Goal: Navigation & Orientation: Find specific page/section

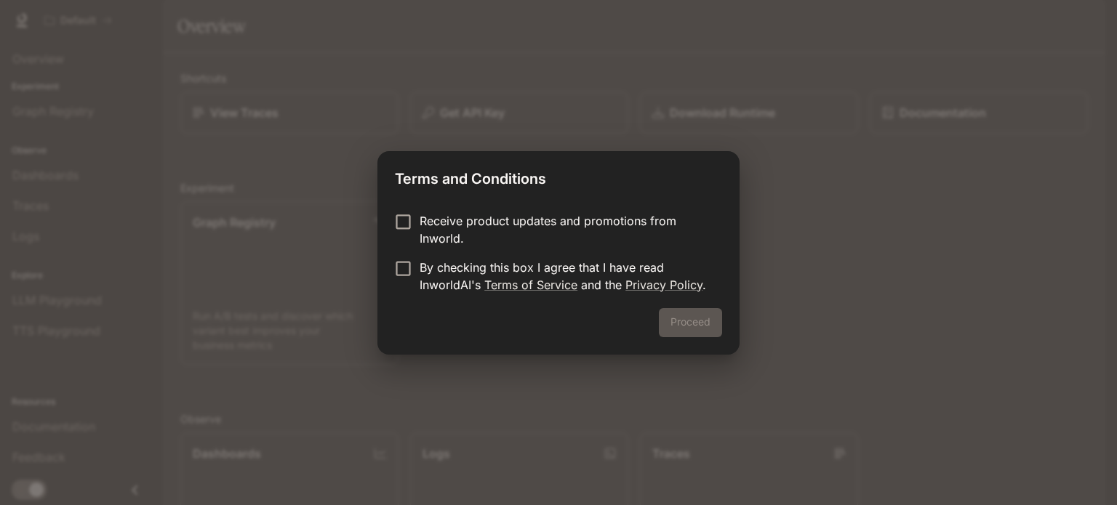
click at [474, 225] on p "Receive product updates and promotions from Inworld." at bounding box center [564, 229] width 291 height 35
click at [680, 316] on button "Proceed" at bounding box center [690, 322] width 63 height 29
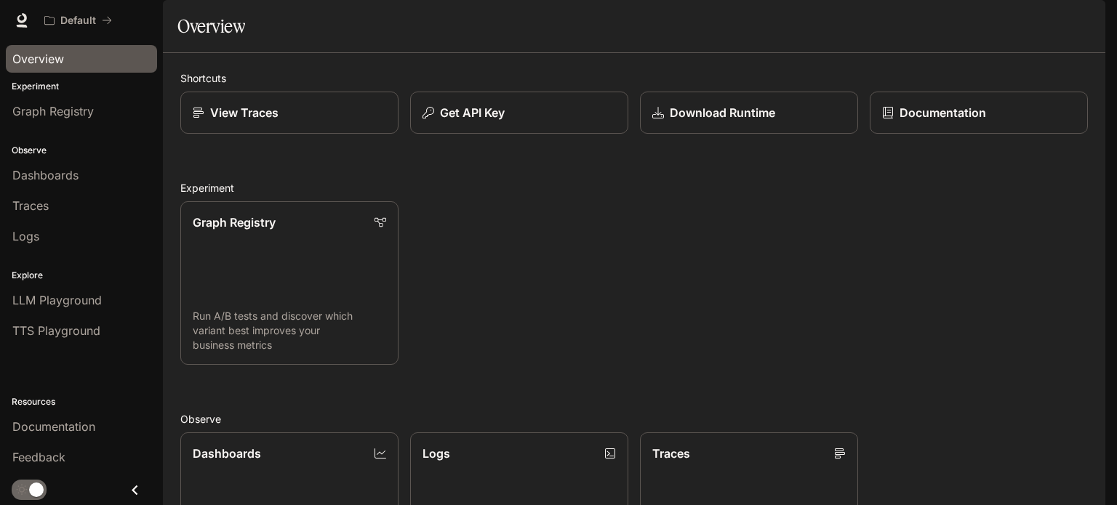
click at [16, 52] on span "Overview" at bounding box center [38, 58] width 52 height 17
click at [85, 56] on div "Overview" at bounding box center [81, 58] width 138 height 17
click at [109, 4] on div "Default Documentation Documentation" at bounding box center [558, 20] width 1117 height 41
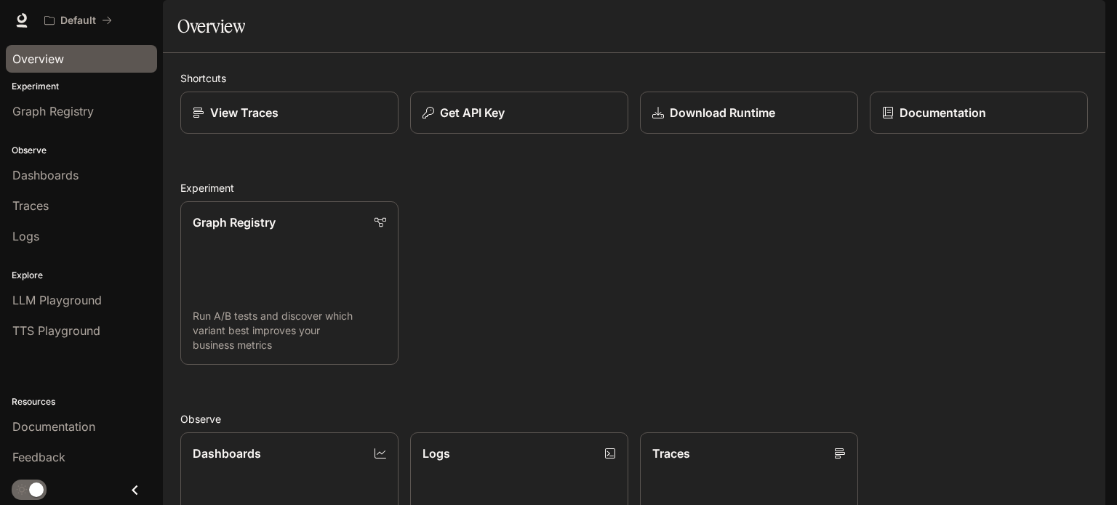
click at [70, 160] on li "Dashboards" at bounding box center [81, 175] width 163 height 31
click at [68, 177] on span "Dashboards" at bounding box center [45, 174] width 66 height 17
